Goal: Find specific fact: Find specific fact

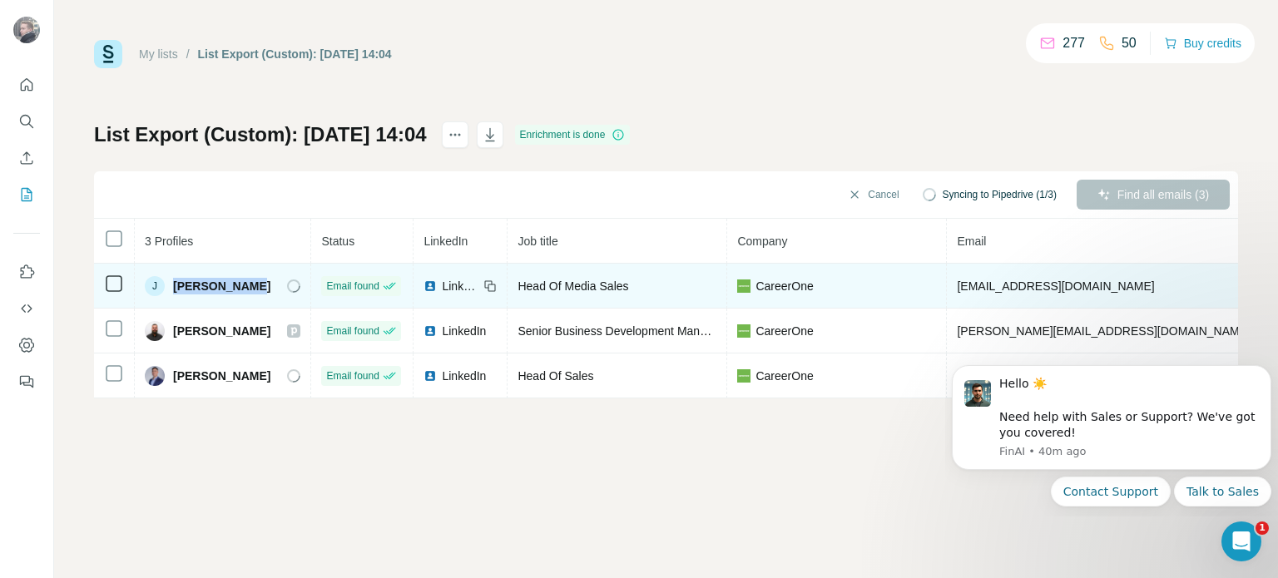
drag, startPoint x: 248, startPoint y: 285, endPoint x: 175, endPoint y: 286, distance: 73.2
click at [175, 286] on div "[PERSON_NAME]" at bounding box center [223, 286] width 156 height 20
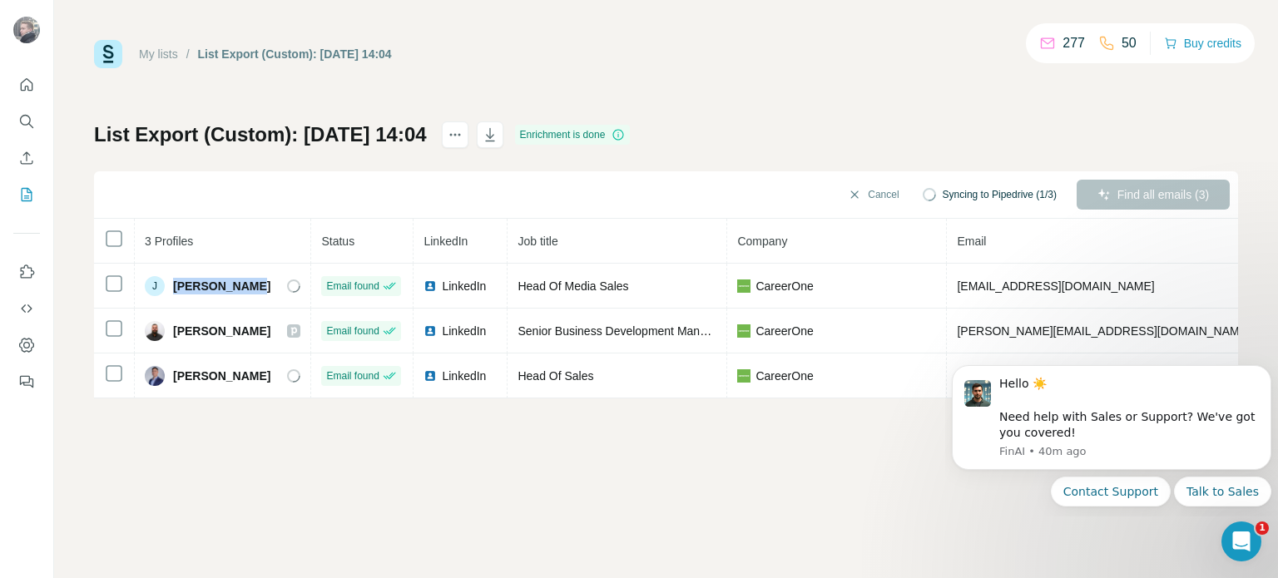
copy span "John Winters"
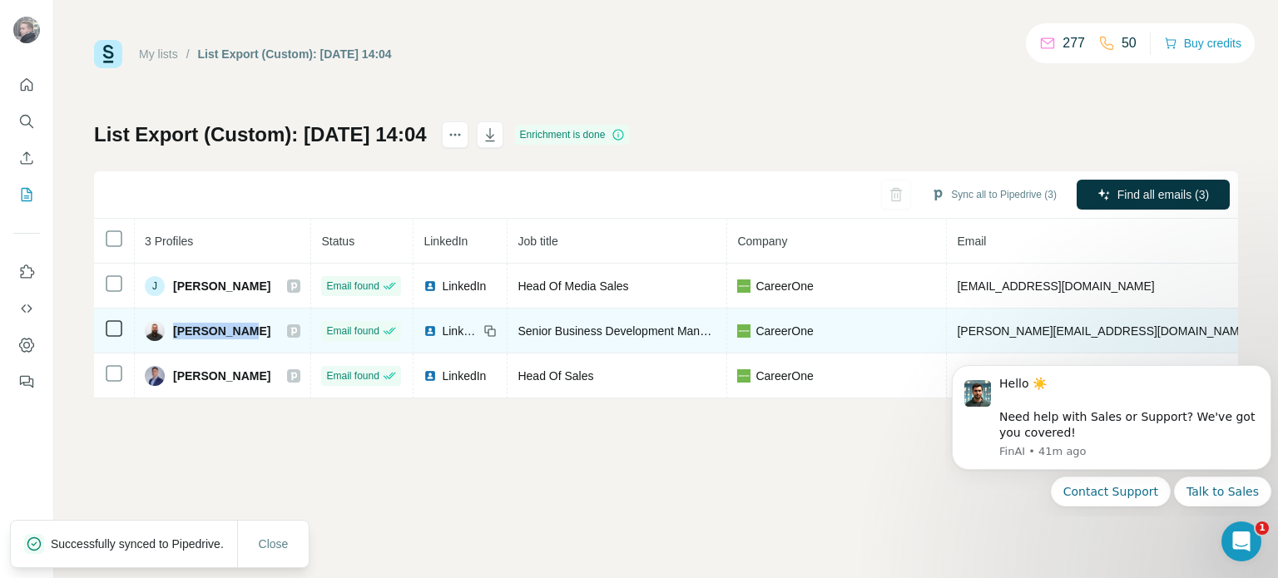
drag, startPoint x: 203, startPoint y: 322, endPoint x: 239, endPoint y: 323, distance: 35.8
click at [239, 323] on span "Marcel Saheli" at bounding box center [221, 331] width 97 height 17
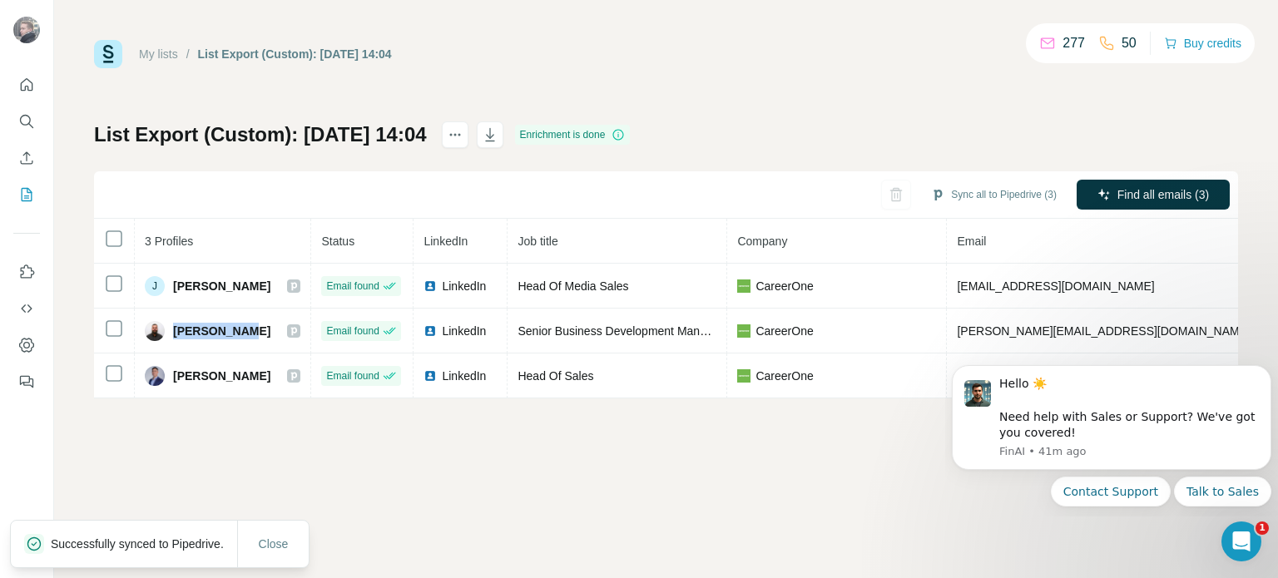
copy span "Marcel Sahe"
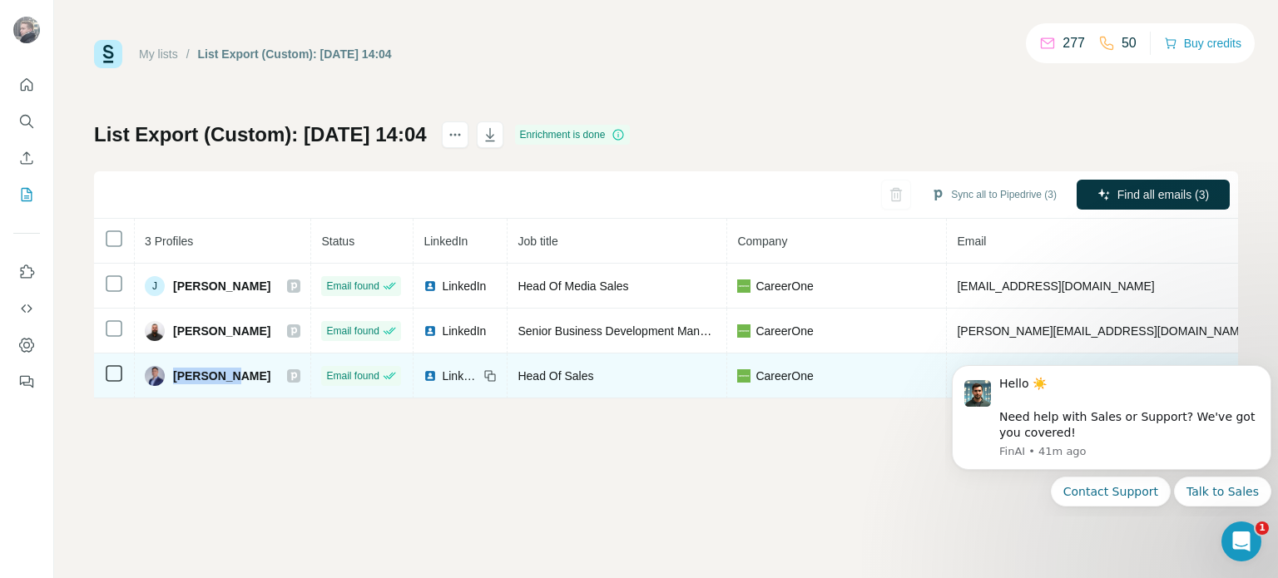
drag, startPoint x: 171, startPoint y: 372, endPoint x: 238, endPoint y: 370, distance: 66.6
click at [238, 370] on div "Paul Dinh" at bounding box center [223, 376] width 156 height 20
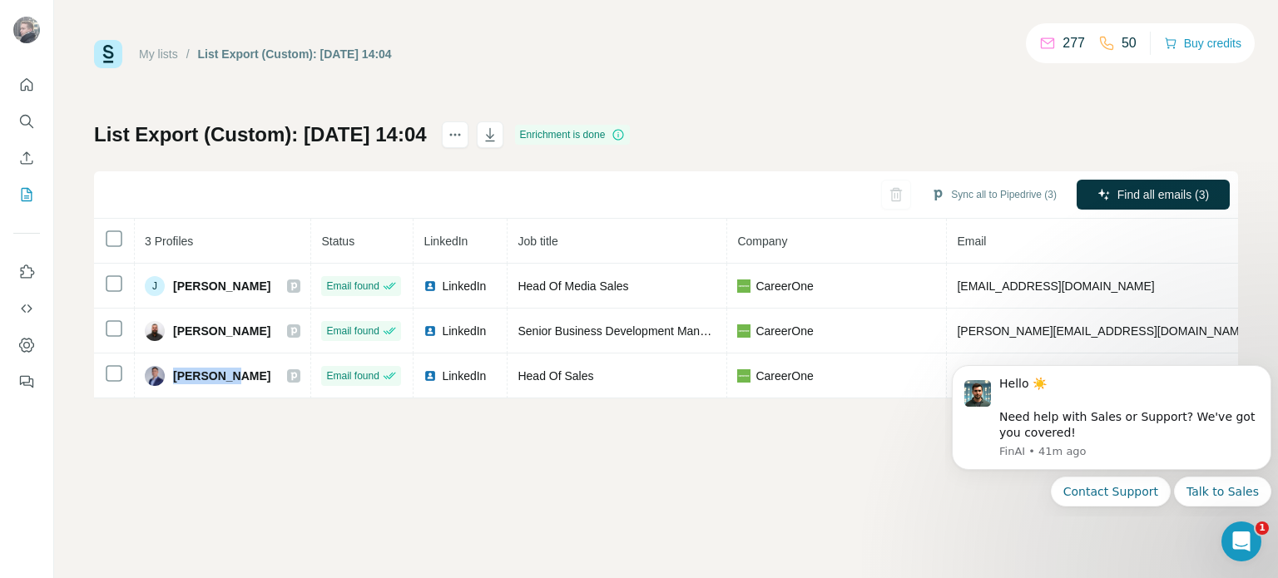
copy span "Paul Dinh"
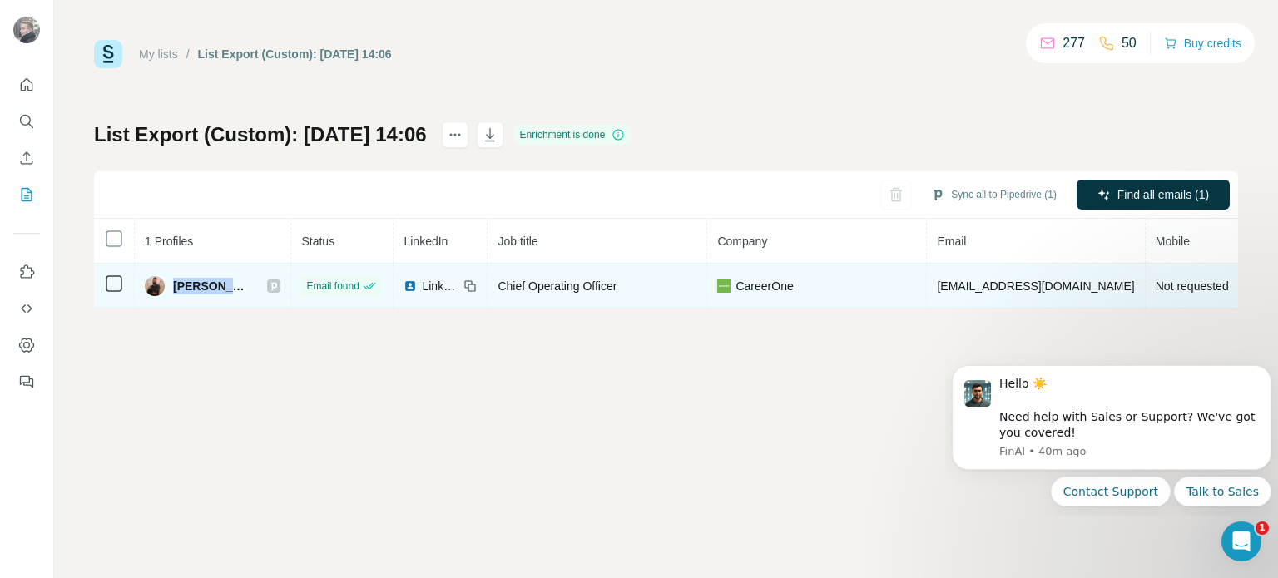
drag, startPoint x: 172, startPoint y: 280, endPoint x: 230, endPoint y: 276, distance: 58.4
click at [230, 278] on span "[PERSON_NAME]" at bounding box center [211, 286] width 77 height 17
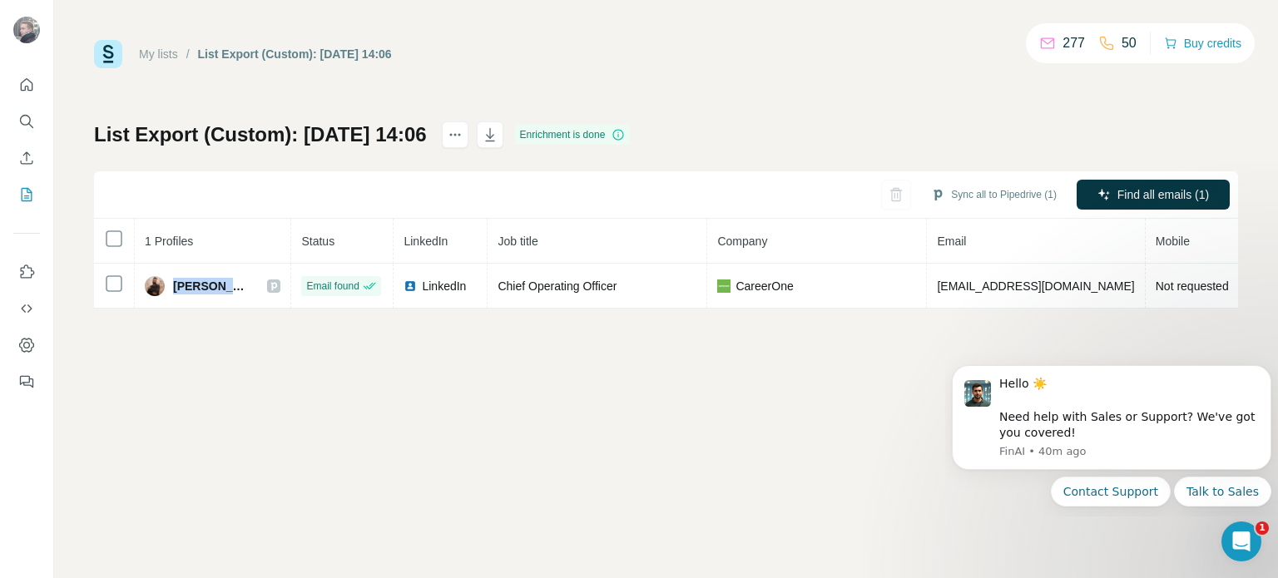
copy span "Moussa N"
